Goal: Obtain resource: Download file/media

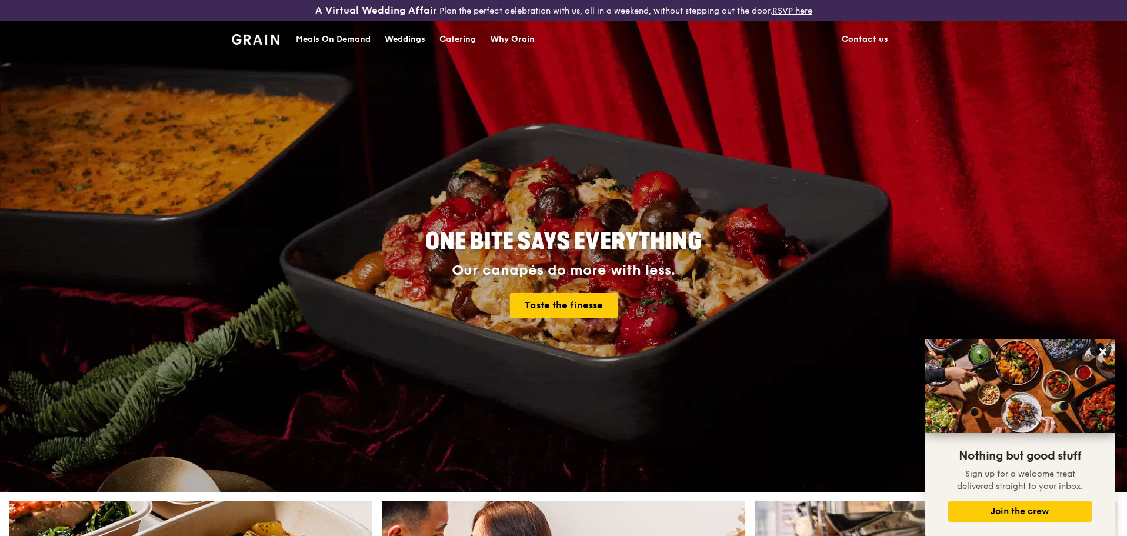
click at [337, 40] on div "Meals On Demand" at bounding box center [333, 39] width 75 height 35
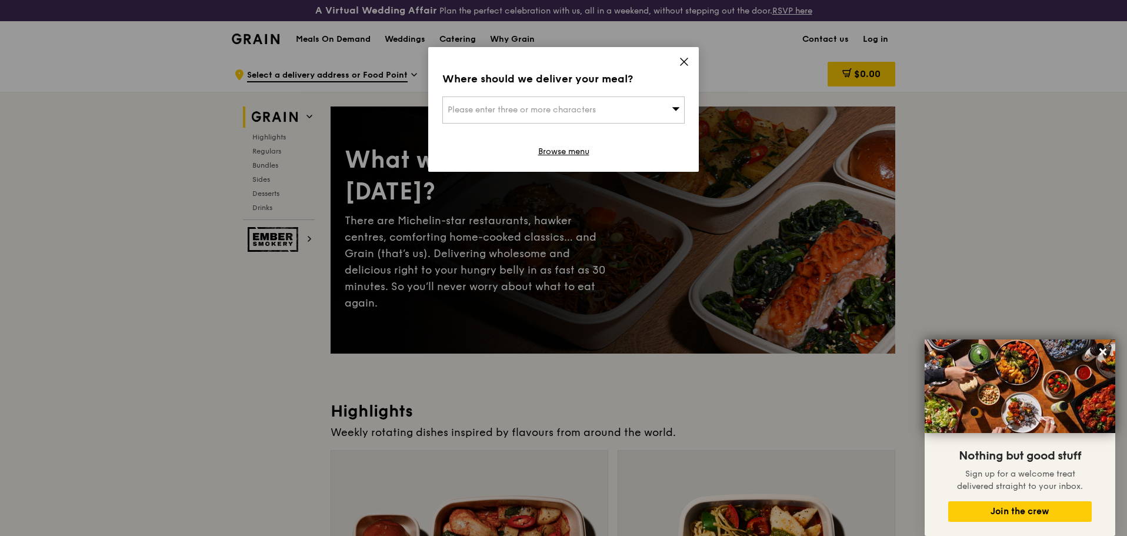
click at [690, 64] on div "Where should we deliver your meal? Please enter three or more characters Browse…" at bounding box center [563, 109] width 271 height 125
click at [685, 65] on icon at bounding box center [684, 61] width 11 height 11
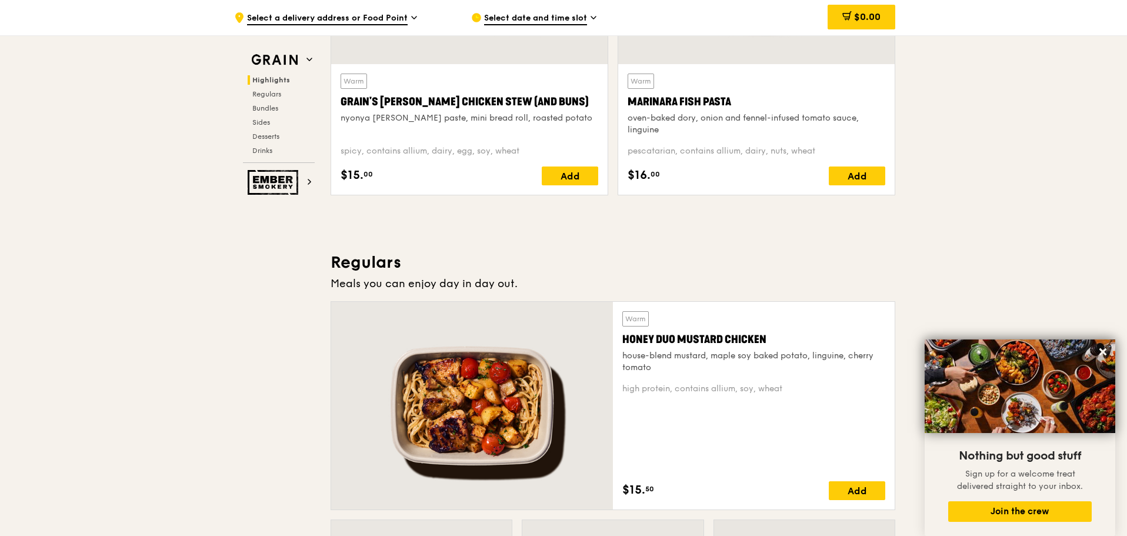
scroll to position [529, 0]
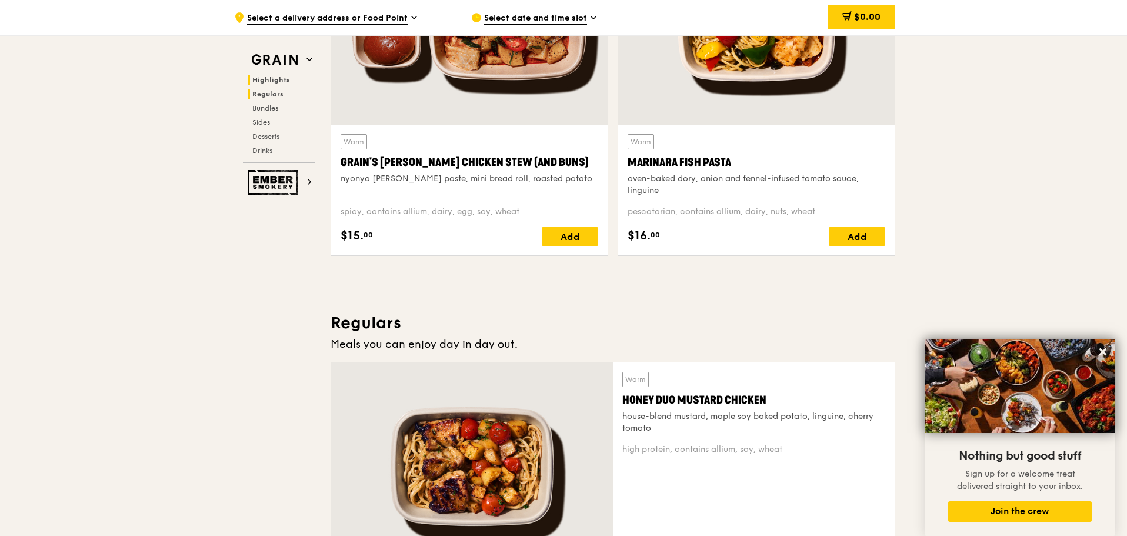
click at [280, 96] on span "Regulars" at bounding box center [267, 94] width 31 height 8
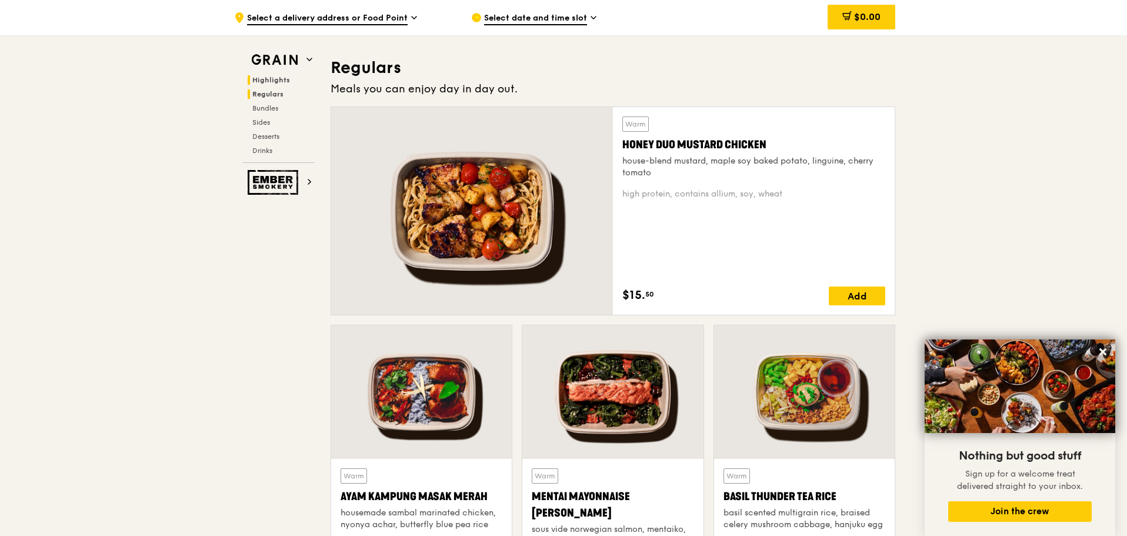
scroll to position [795, 0]
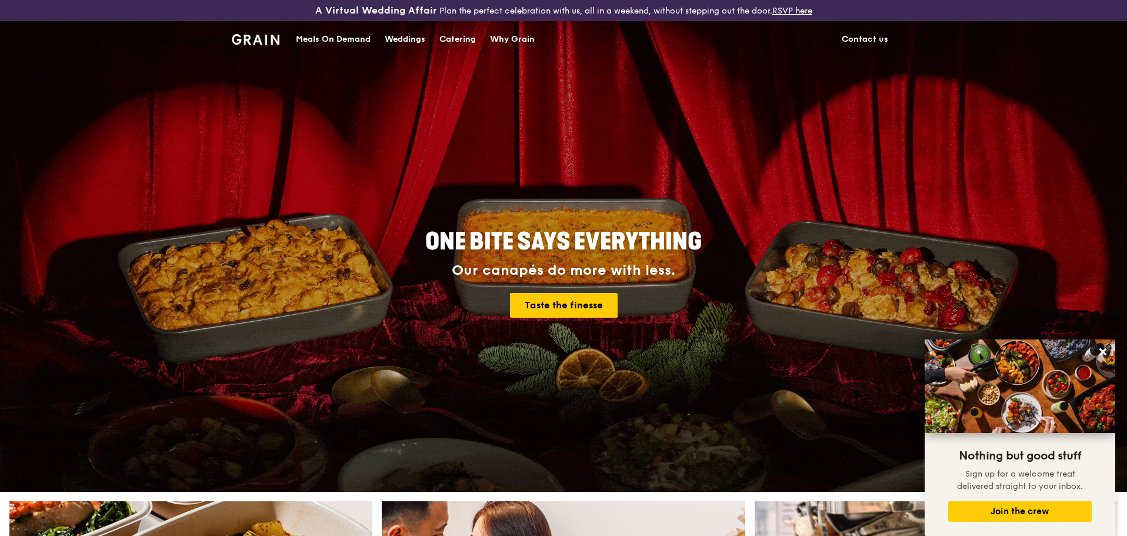
click at [445, 38] on div "Catering" at bounding box center [457, 39] width 36 height 35
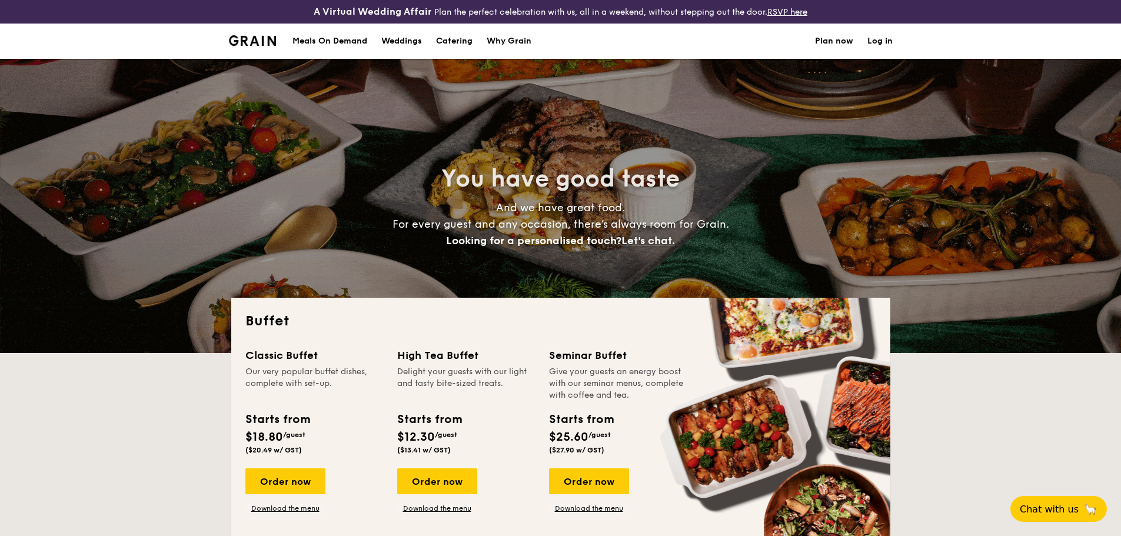
select select
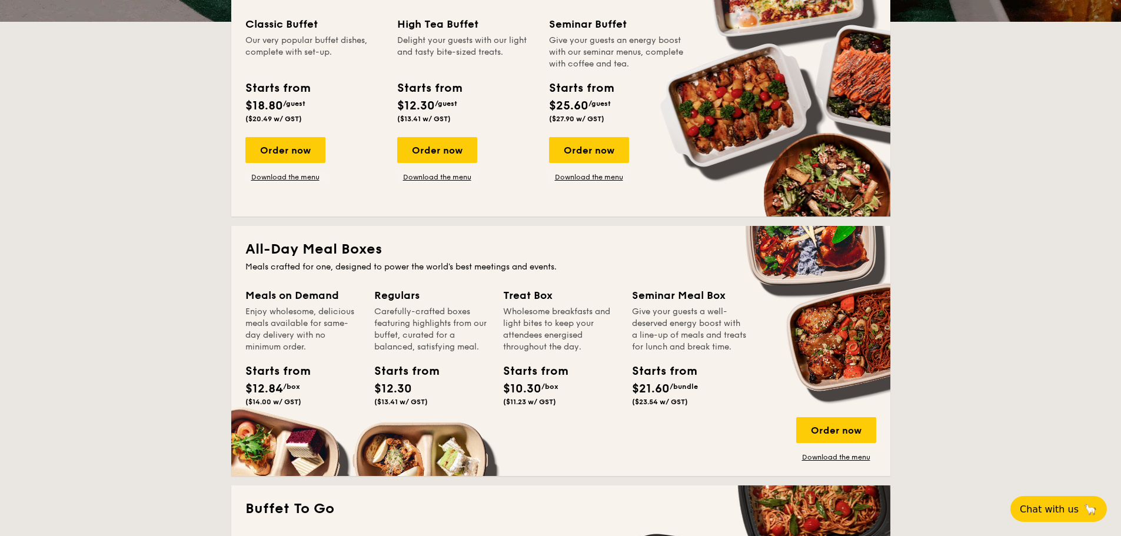
scroll to position [353, 0]
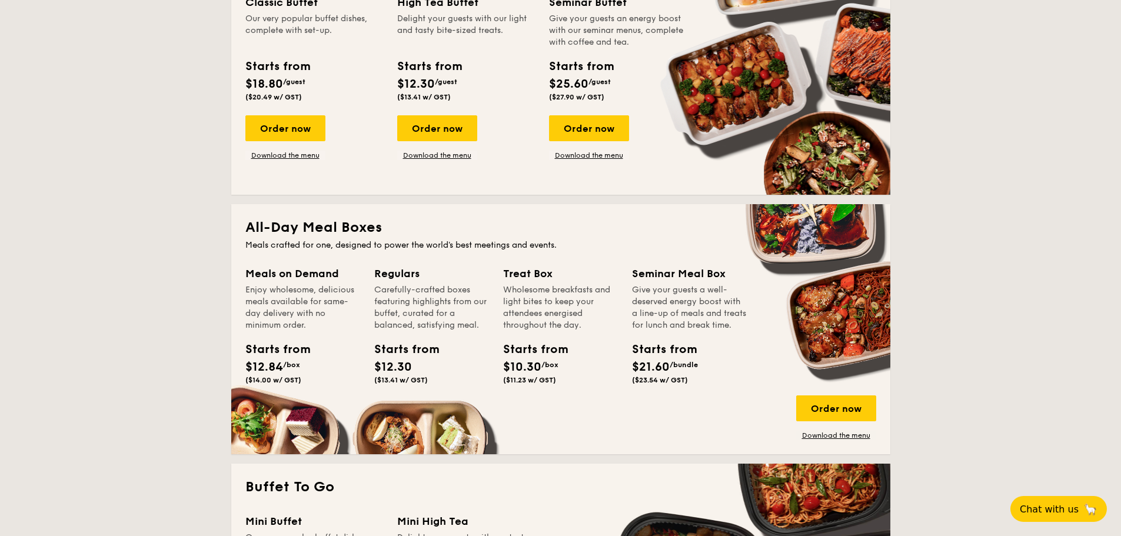
click at [534, 304] on div "Wholesome breakfasts and light bites to keep your attendees energised throughou…" at bounding box center [560, 307] width 115 height 47
click at [810, 438] on link "Download the menu" at bounding box center [836, 435] width 80 height 9
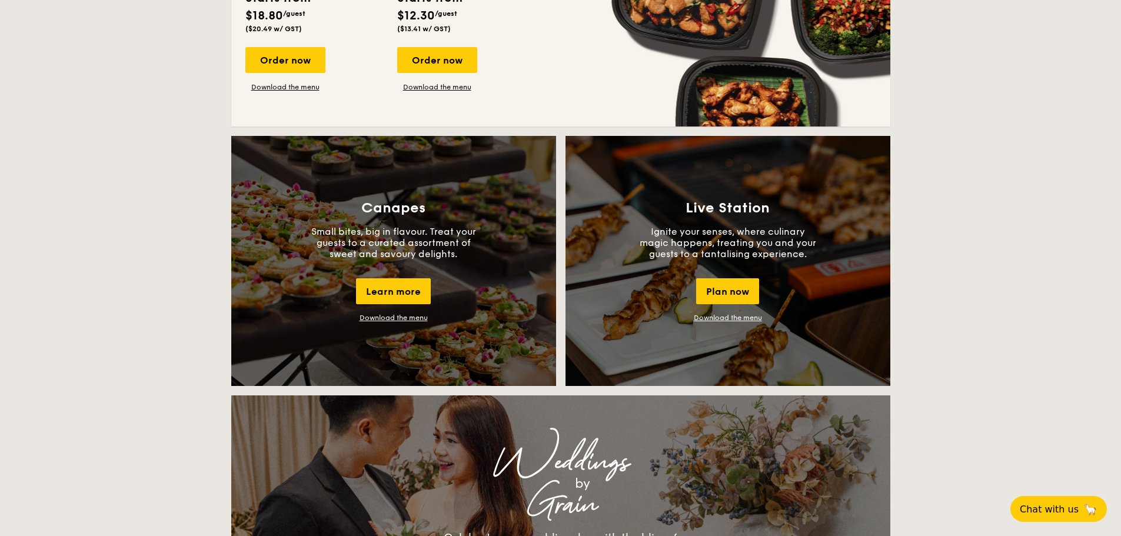
scroll to position [941, 0]
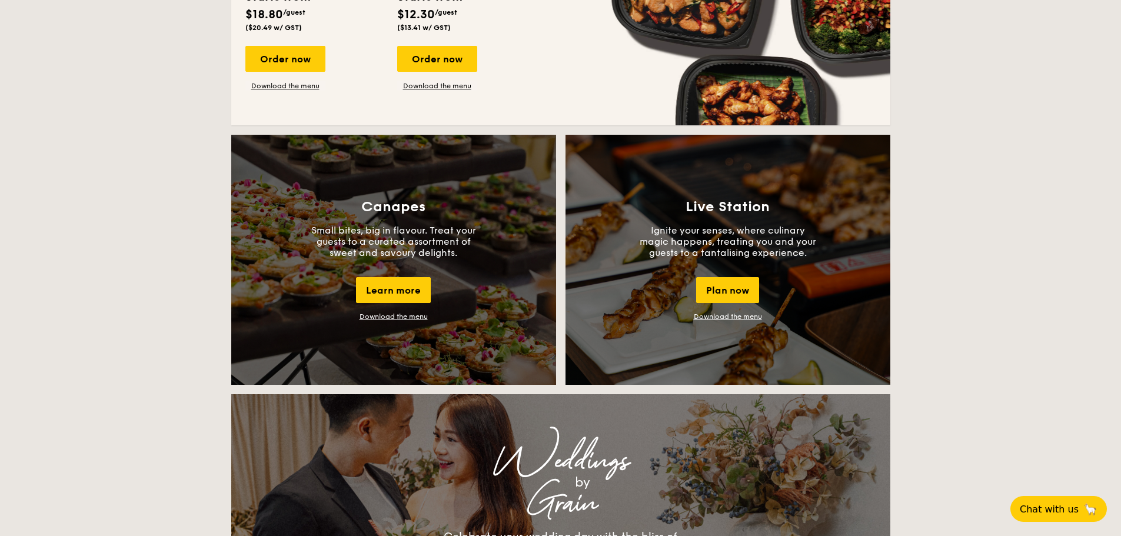
click at [392, 317] on link "Download the menu" at bounding box center [393, 316] width 68 height 8
click at [742, 318] on link "Download the menu" at bounding box center [728, 316] width 68 height 8
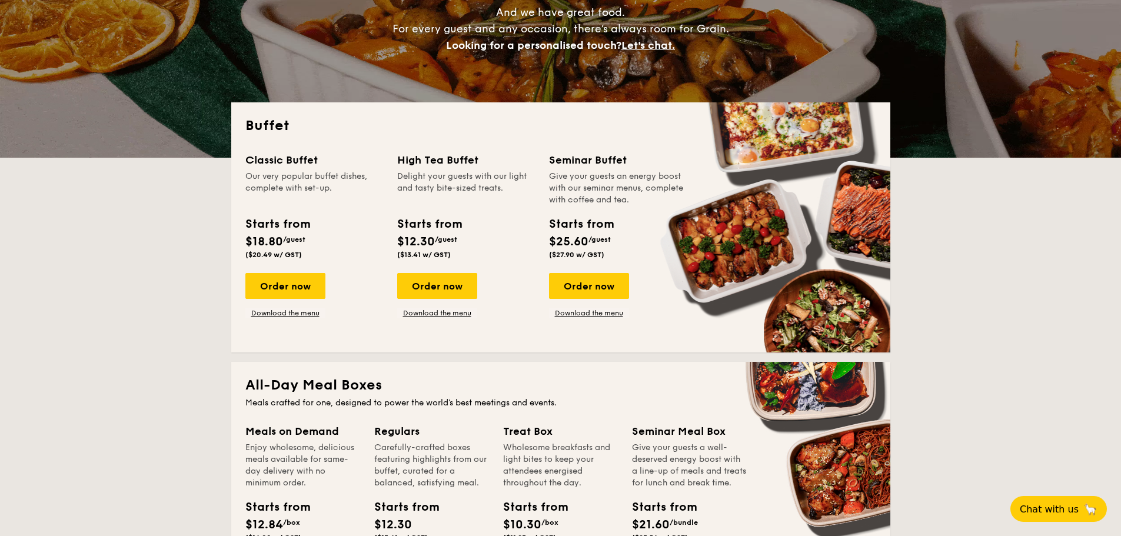
scroll to position [176, 0]
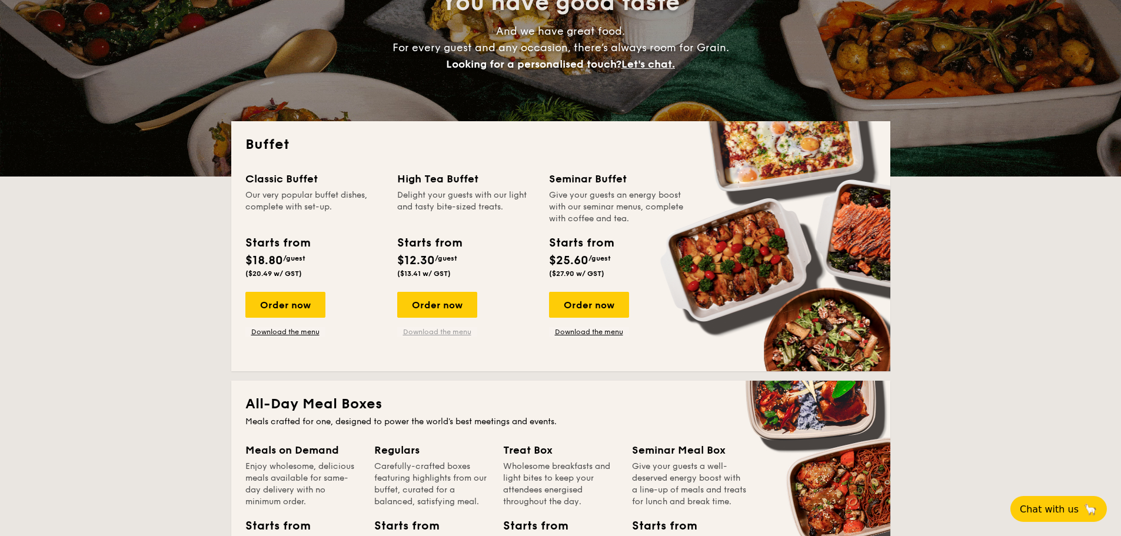
click at [442, 328] on link "Download the menu" at bounding box center [437, 331] width 80 height 9
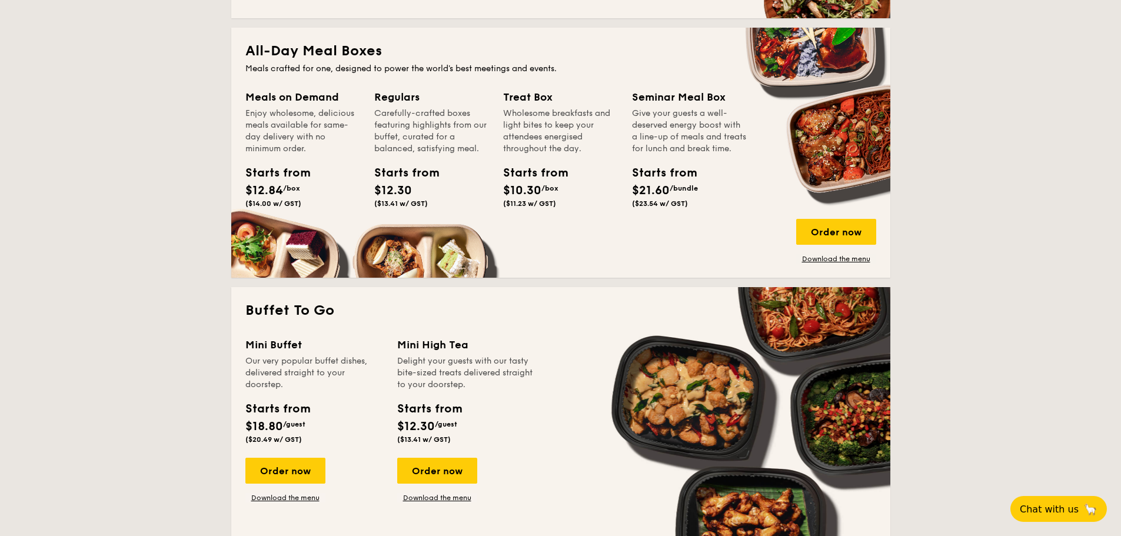
scroll to position [235, 0]
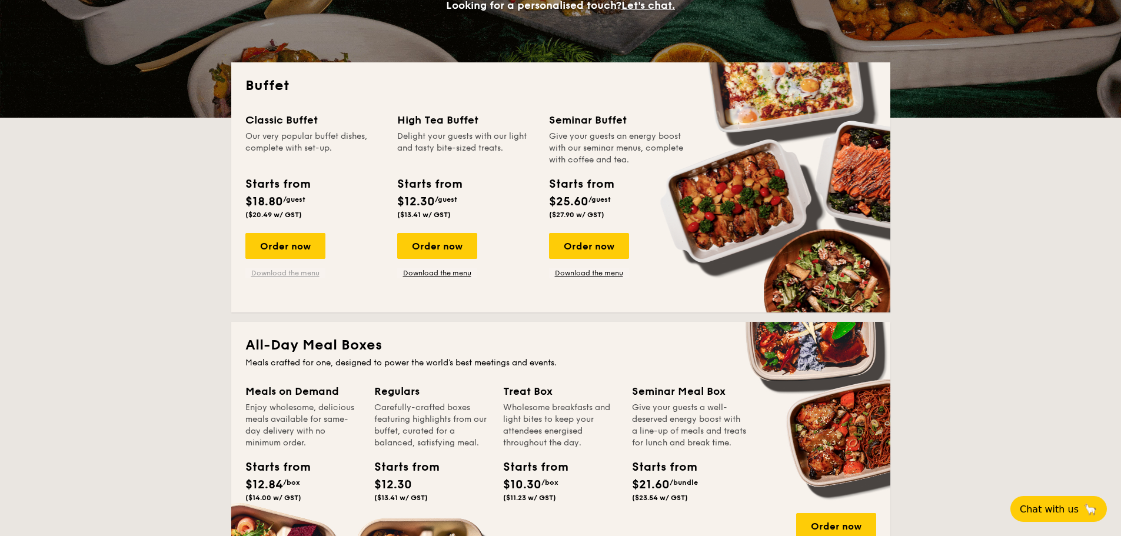
click at [258, 271] on link "Download the menu" at bounding box center [285, 272] width 80 height 9
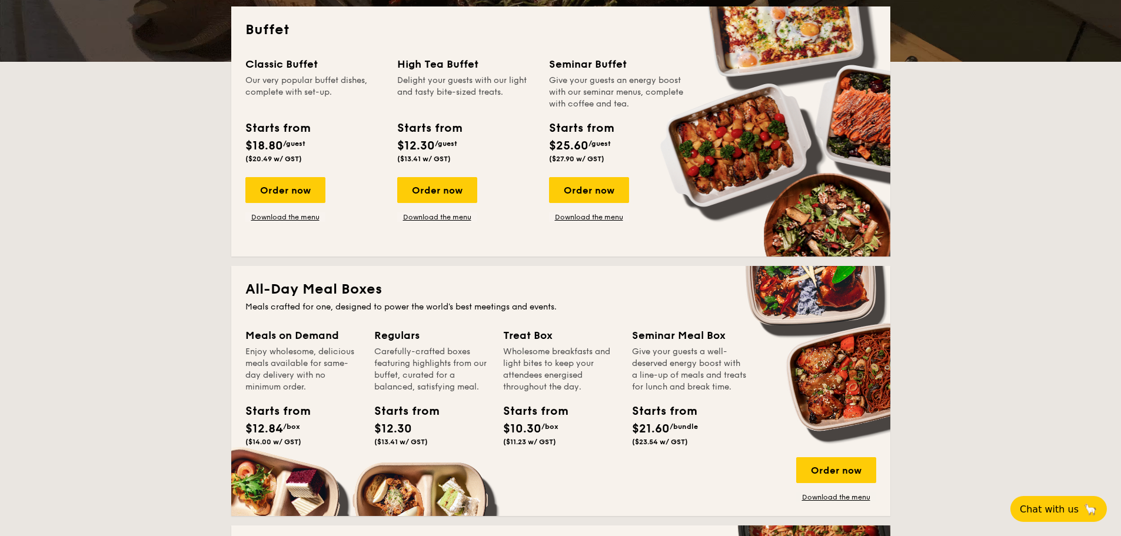
scroll to position [118, 0]
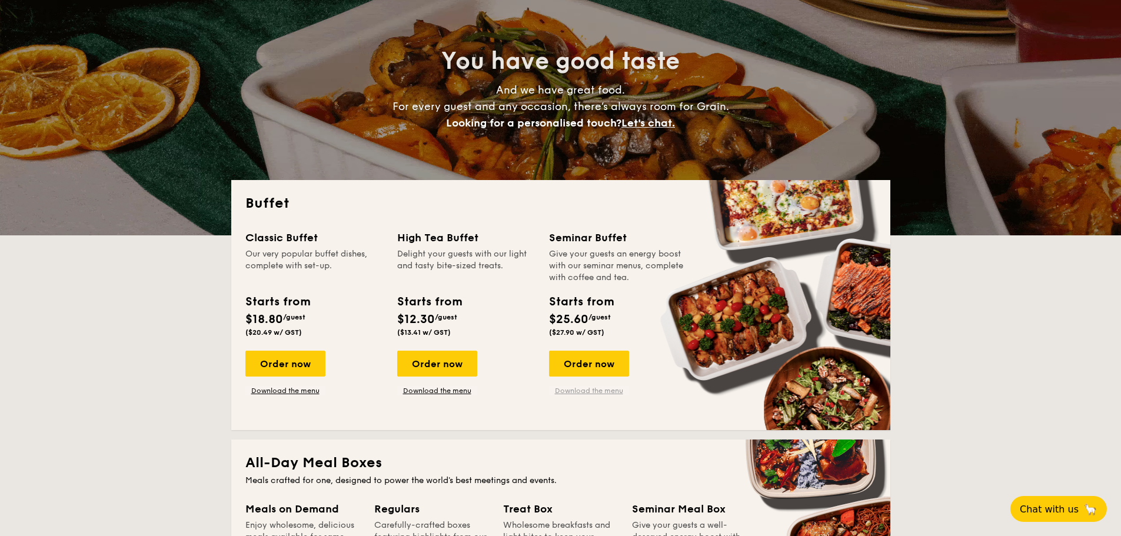
click at [582, 391] on link "Download the menu" at bounding box center [589, 390] width 80 height 9
